Goal: Entertainment & Leisure: Browse casually

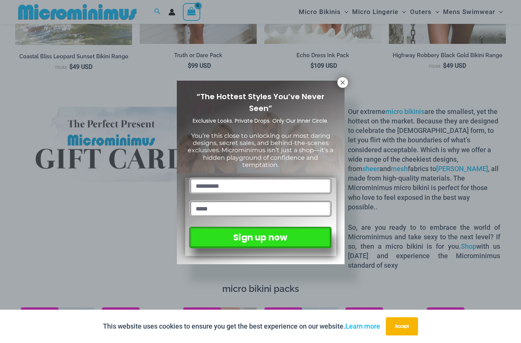
scroll to position [899, 0]
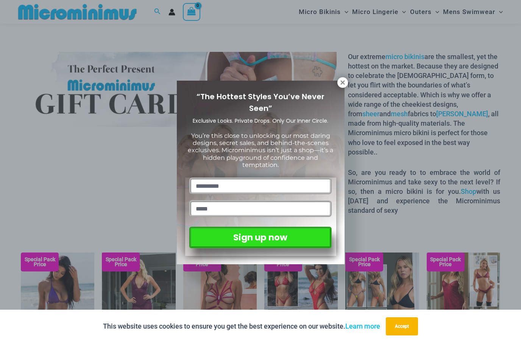
click at [340, 83] on icon at bounding box center [342, 82] width 7 height 7
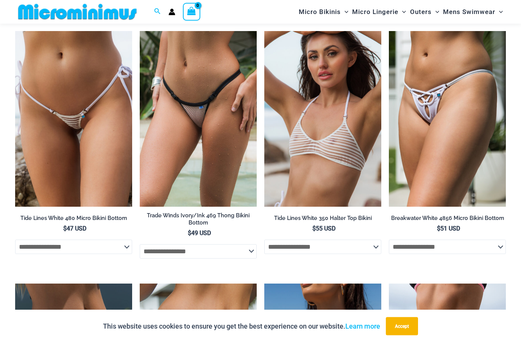
scroll to position [1593, 0]
click at [264, 31] on img at bounding box center [264, 31] width 0 height 0
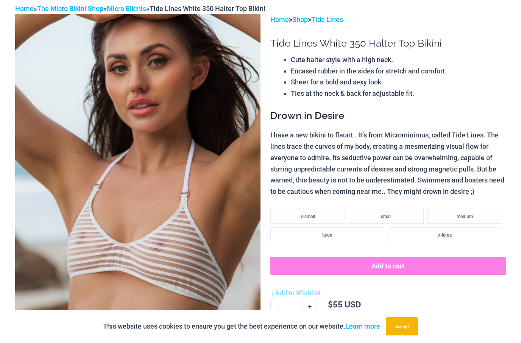
scroll to position [67, 0]
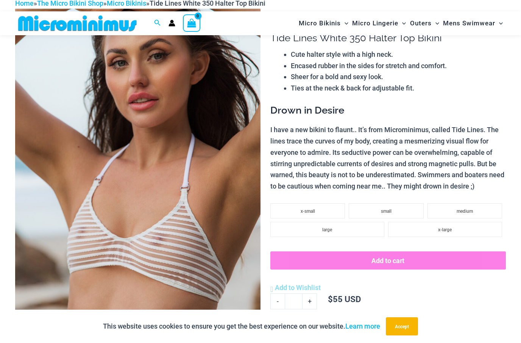
click at [199, 215] on img at bounding box center [137, 193] width 245 height 368
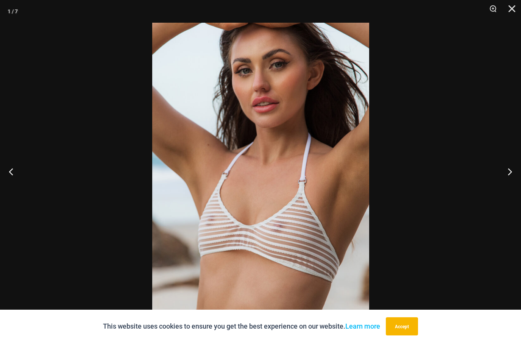
click at [508, 15] on button "Close" at bounding box center [508, 11] width 19 height 23
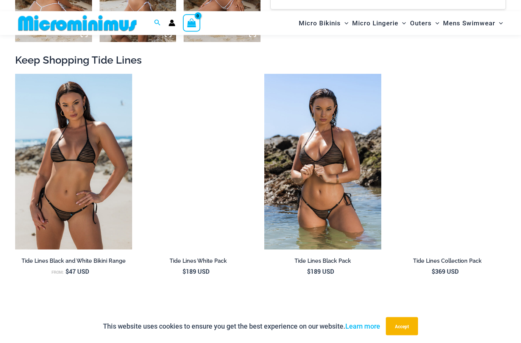
scroll to position [640, 0]
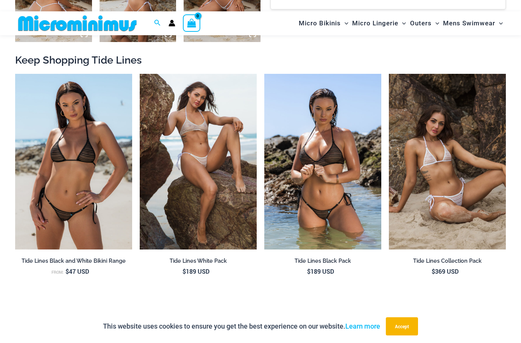
click at [140, 74] on img at bounding box center [140, 74] width 0 height 0
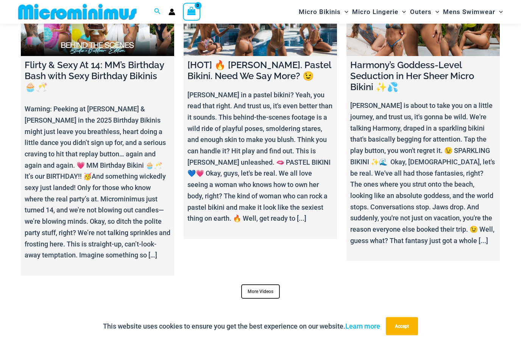
scroll to position [2430, 0]
click at [274, 284] on link "More Videos" at bounding box center [260, 291] width 39 height 14
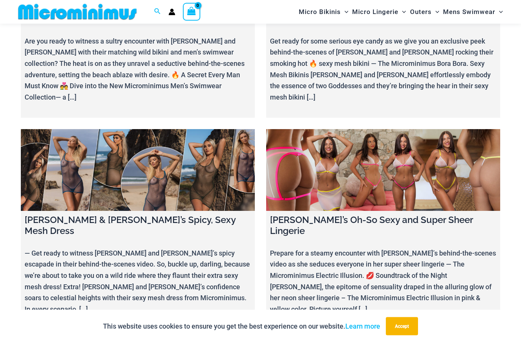
scroll to position [3209, 0]
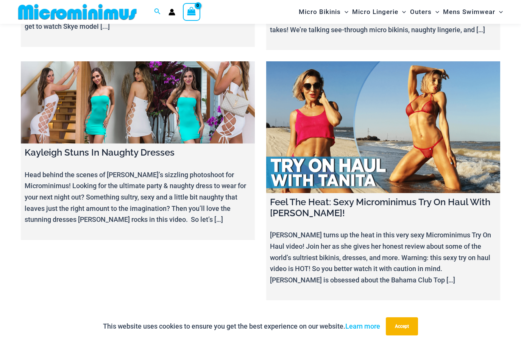
scroll to position [7992, 0]
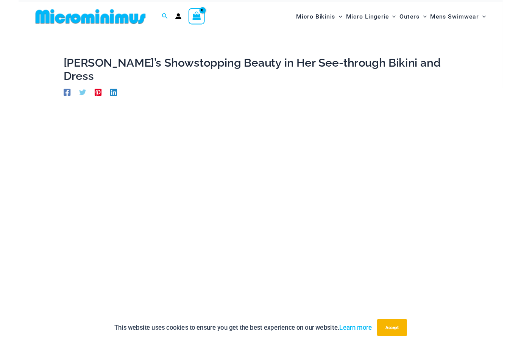
scroll to position [12, 0]
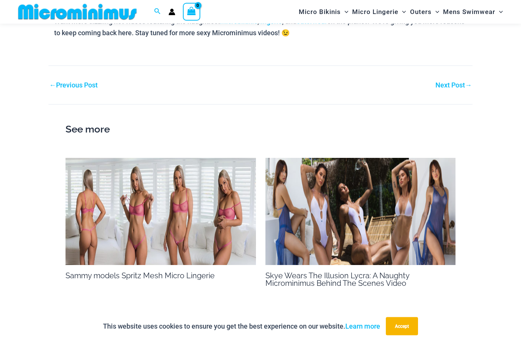
scroll to position [533, 0]
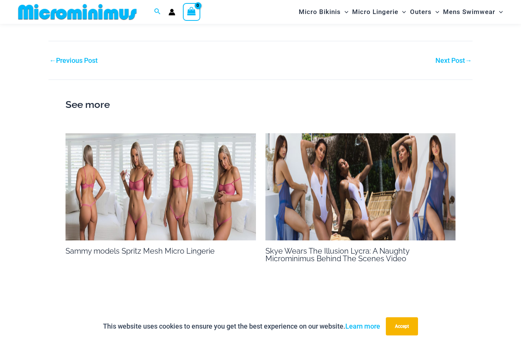
click at [457, 57] on link "Next Post →" at bounding box center [453, 60] width 36 height 7
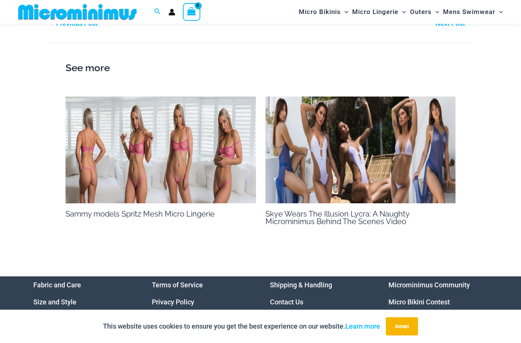
scroll to position [1372, 0]
click at [426, 166] on img at bounding box center [360, 150] width 190 height 107
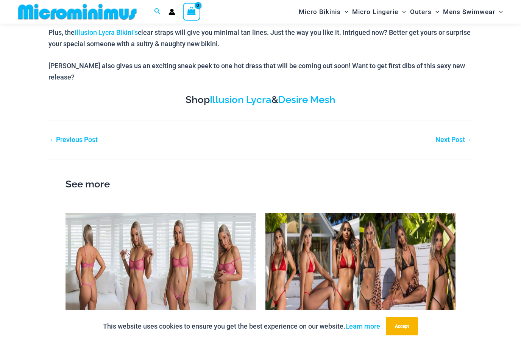
scroll to position [274, 0]
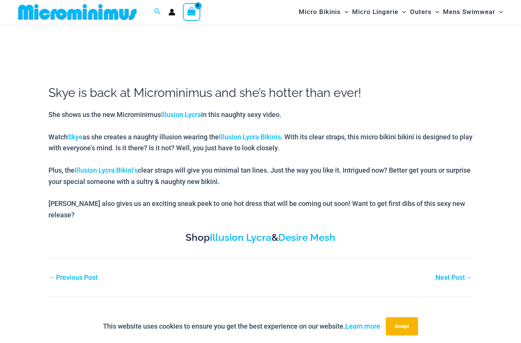
click at [456, 274] on link "Next Post →" at bounding box center [453, 277] width 36 height 7
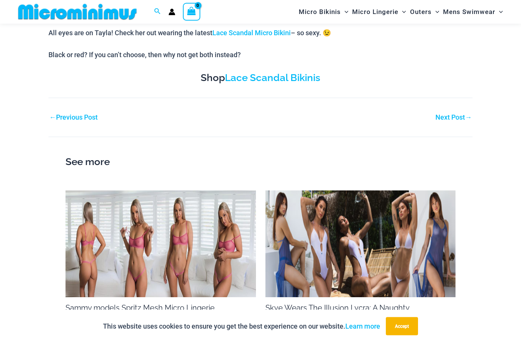
scroll to position [436, 0]
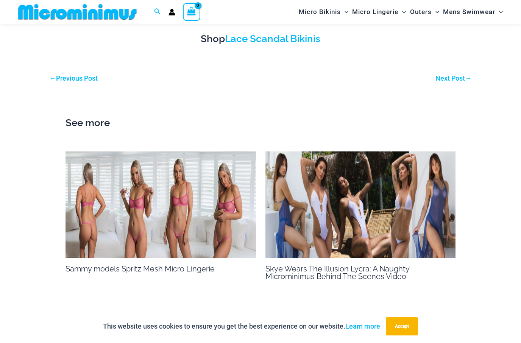
click at [457, 78] on link "Next Post →" at bounding box center [453, 78] width 36 height 7
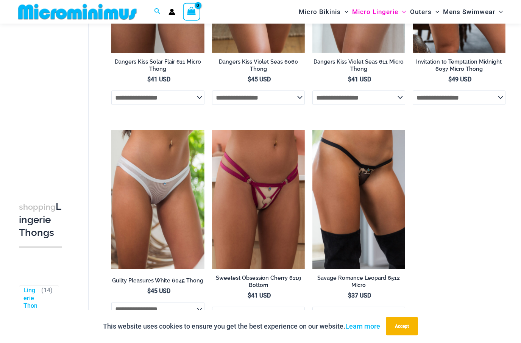
scroll to position [602, 0]
click at [111, 130] on img at bounding box center [111, 130] width 0 height 0
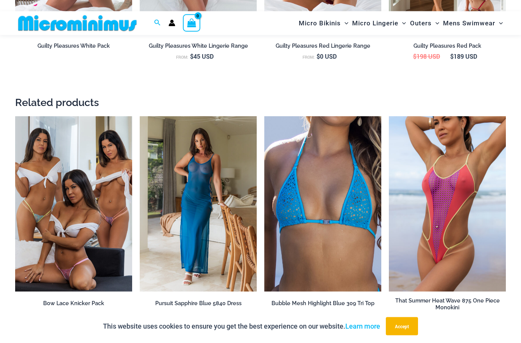
scroll to position [855, 0]
click at [264, 116] on img at bounding box center [264, 116] width 0 height 0
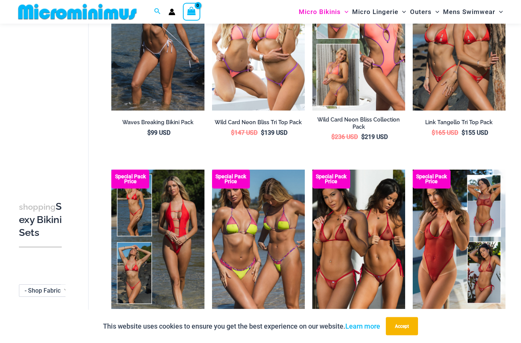
scroll to position [311, 0]
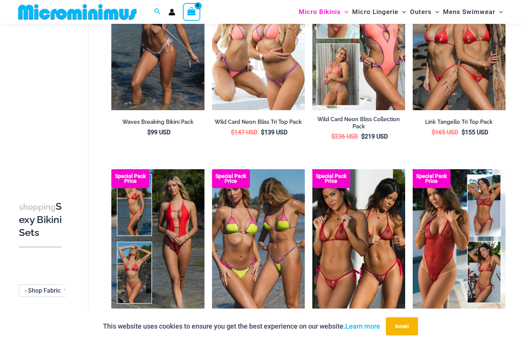
click at [312, 169] on img at bounding box center [312, 169] width 0 height 0
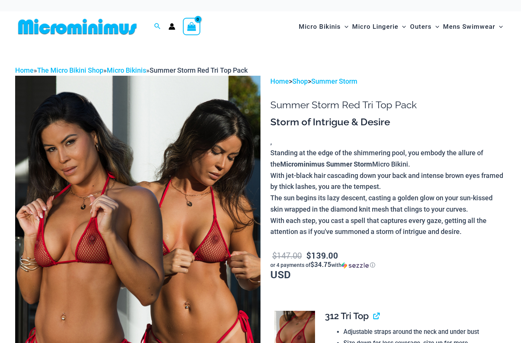
click at [368, 227] on p "Standing at the edge of the shimmering pool, you embody the allure of the Micro…" at bounding box center [387, 192] width 235 height 90
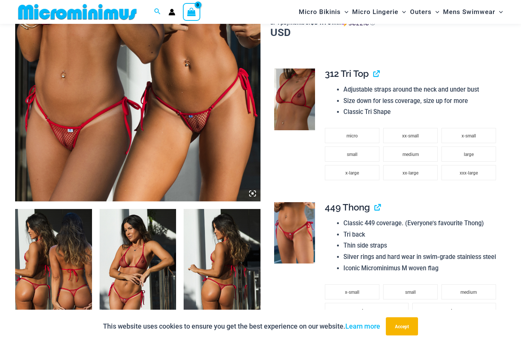
scroll to position [235, 0]
click at [56, 248] on img at bounding box center [53, 266] width 77 height 115
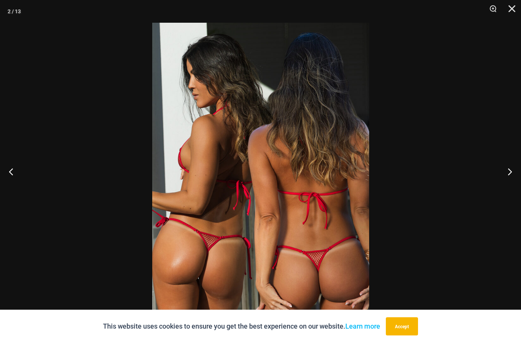
click at [341, 247] on img at bounding box center [260, 185] width 217 height 325
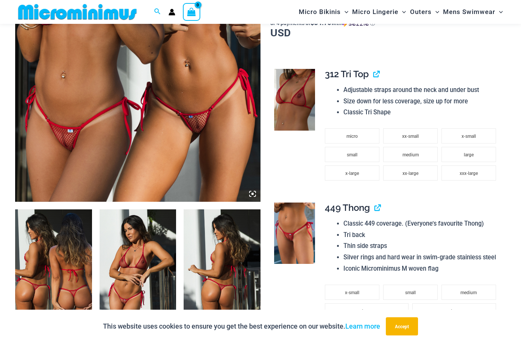
click at [439, 188] on ul "micro xx-small x-small small medium large x-large xx-large xxx-large" at bounding box center [412, 160] width 174 height 63
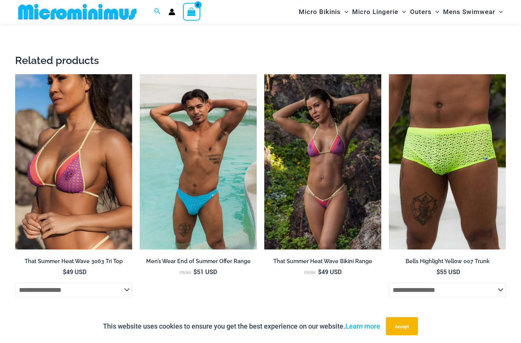
scroll to position [1329, 0]
click at [15, 74] on img at bounding box center [15, 74] width 0 height 0
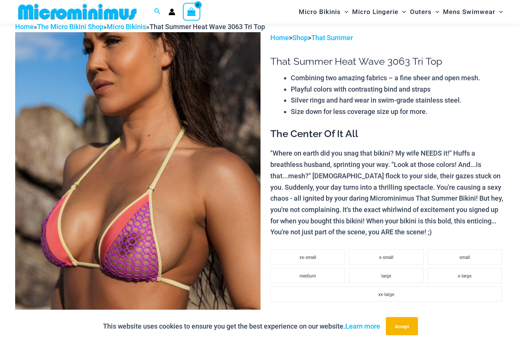
scroll to position [45, 0]
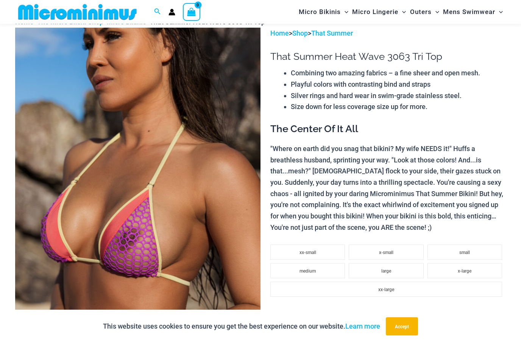
click at [211, 226] on img at bounding box center [137, 212] width 245 height 368
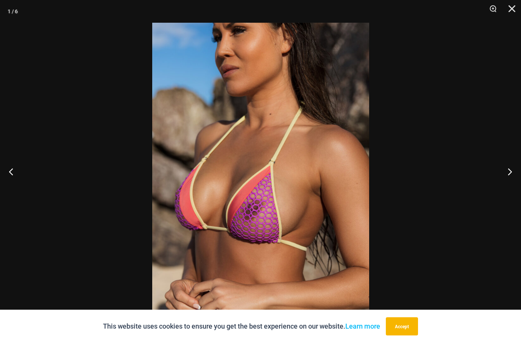
click at [512, 10] on button "Close" at bounding box center [508, 11] width 19 height 23
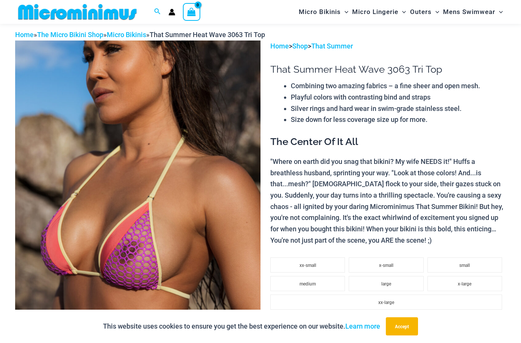
scroll to position [0, 0]
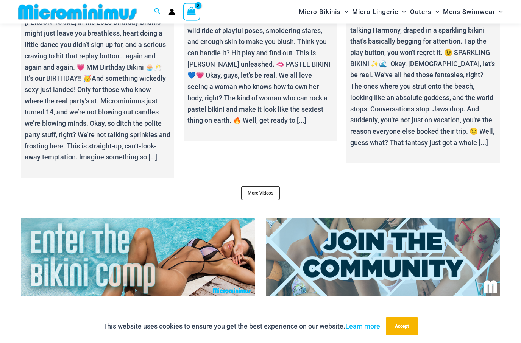
scroll to position [2500, 0]
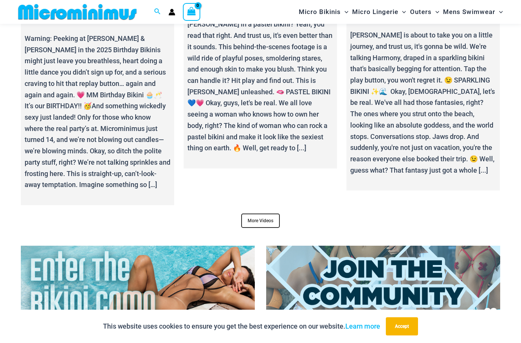
click at [263, 213] on link "More Videos" at bounding box center [260, 220] width 39 height 14
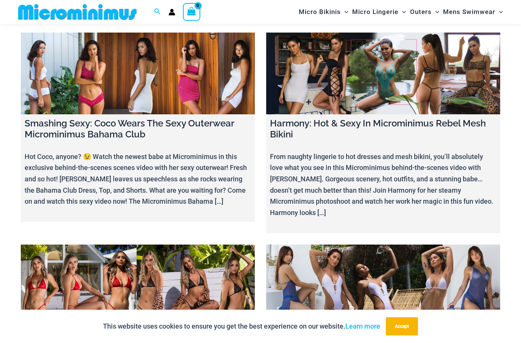
scroll to position [8573, 0]
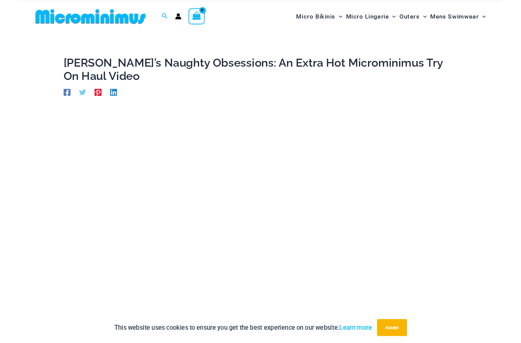
scroll to position [106, 0]
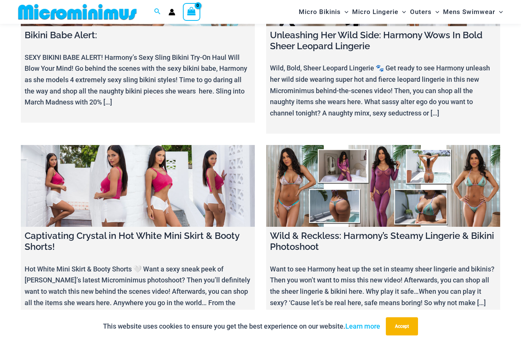
scroll to position [6543, 0]
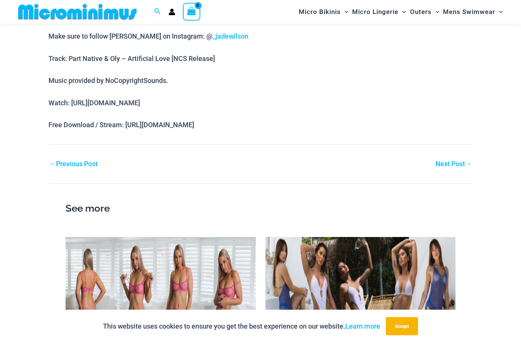
scroll to position [588, 0]
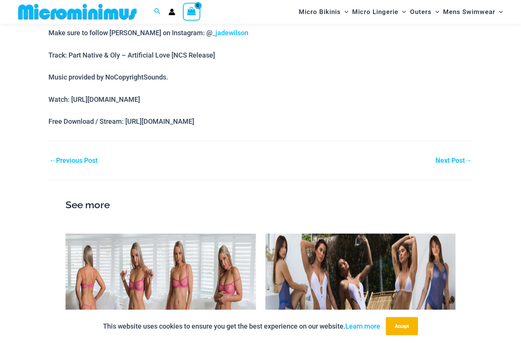
click at [449, 157] on link "Next Post →" at bounding box center [453, 160] width 36 height 7
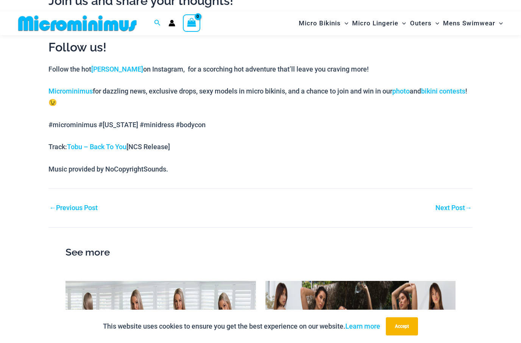
scroll to position [699, 0]
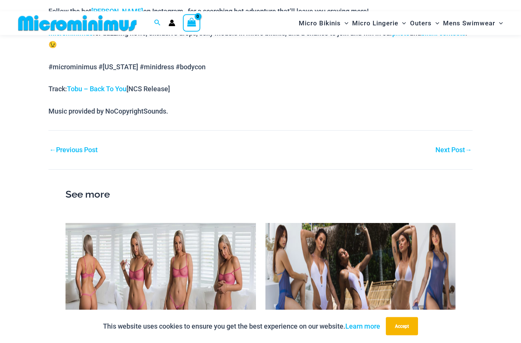
click at [450, 147] on link "Next Post →" at bounding box center [453, 150] width 36 height 7
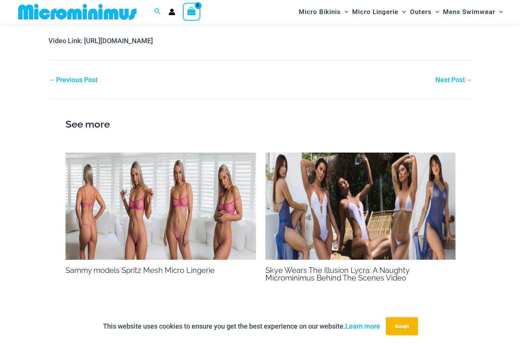
scroll to position [638, 0]
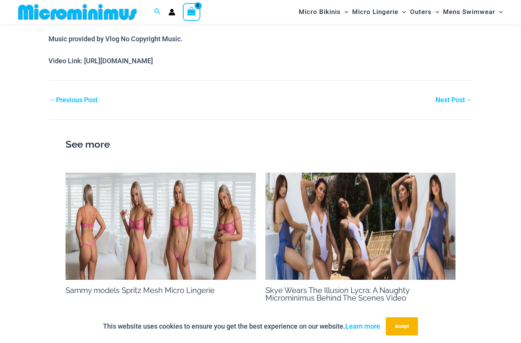
click at [456, 96] on link "Next Post →" at bounding box center [453, 99] width 36 height 7
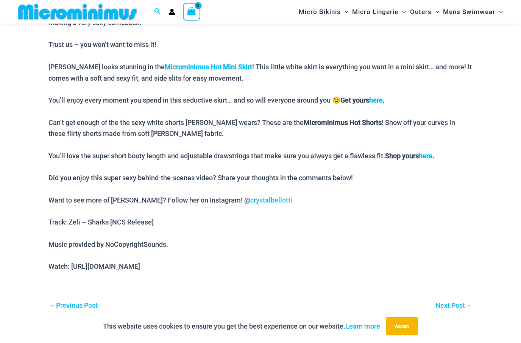
scroll to position [487, 0]
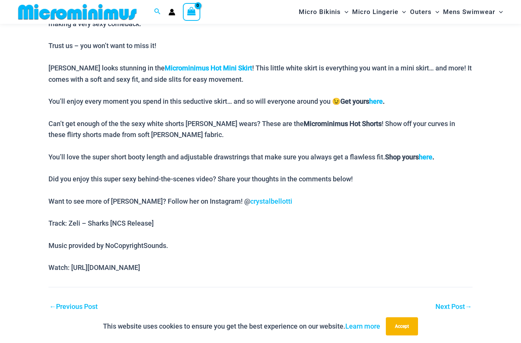
click at [453, 303] on link "Next Post →" at bounding box center [453, 306] width 36 height 7
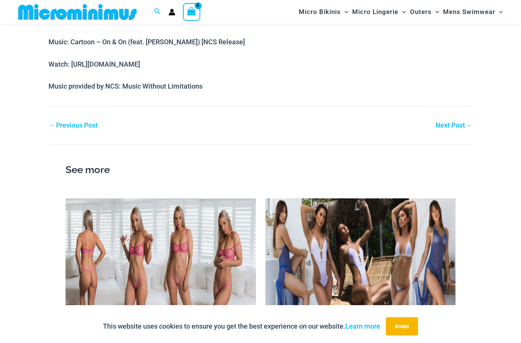
scroll to position [624, 0]
click at [452, 122] on link "Next Post →" at bounding box center [453, 125] width 36 height 7
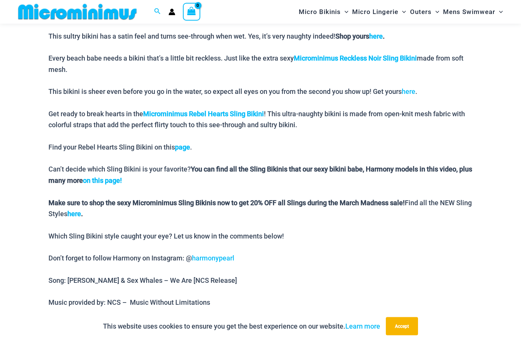
scroll to position [741, 0]
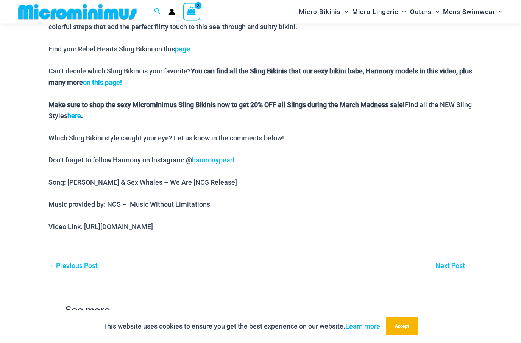
click at [457, 263] on link "Next Post →" at bounding box center [453, 266] width 36 height 7
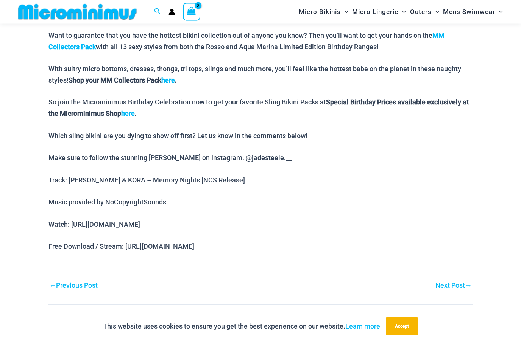
scroll to position [693, 0]
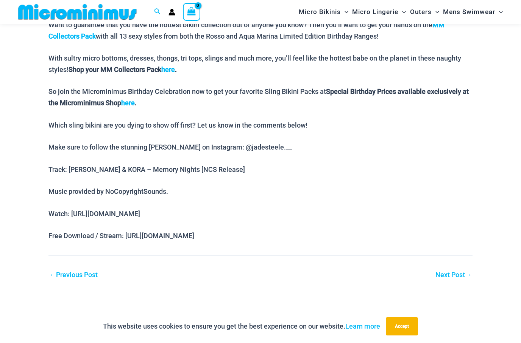
click at [457, 271] on link "Next Post →" at bounding box center [453, 274] width 36 height 7
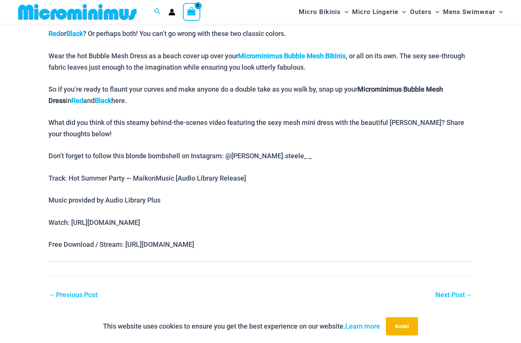
scroll to position [548, 0]
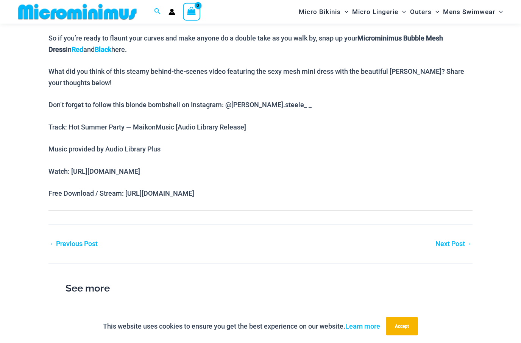
click at [445, 241] on link "Next Post →" at bounding box center [453, 244] width 36 height 7
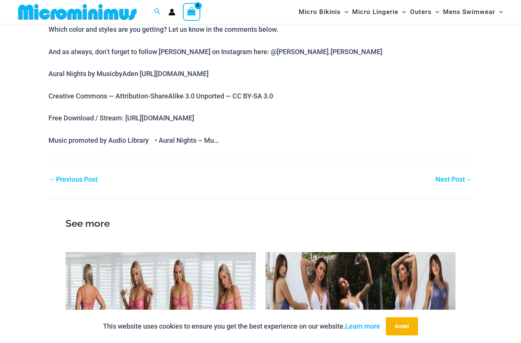
scroll to position [582, 0]
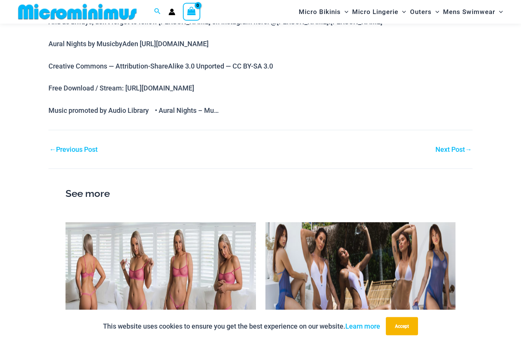
click at [451, 146] on link "Next Post →" at bounding box center [453, 149] width 36 height 7
